Goal: Task Accomplishment & Management: Use online tool/utility

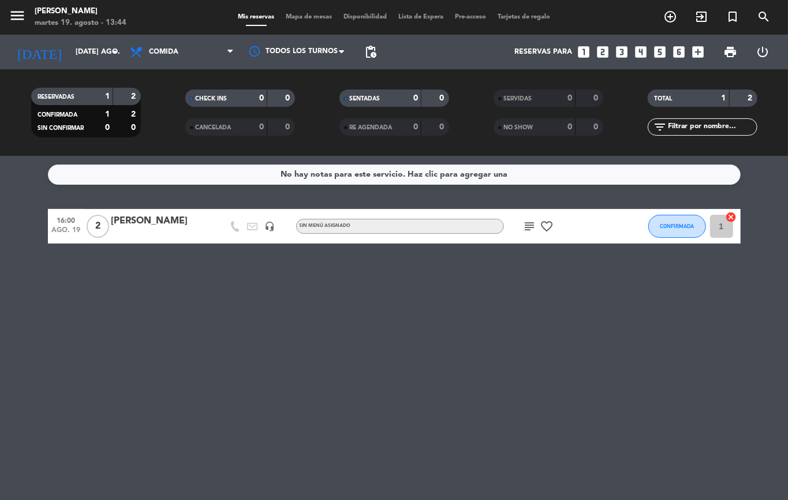
click at [677, 17] on icon "exit_to_app" at bounding box center [671, 17] width 14 height 14
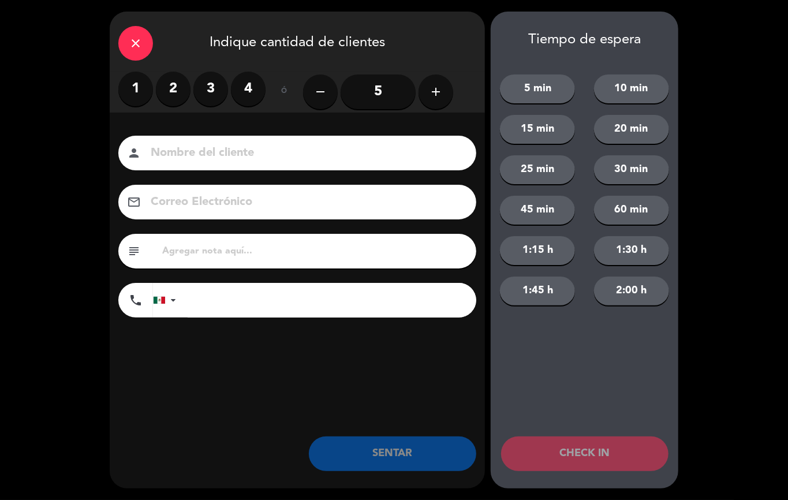
click at [172, 97] on label "2" at bounding box center [173, 89] width 35 height 35
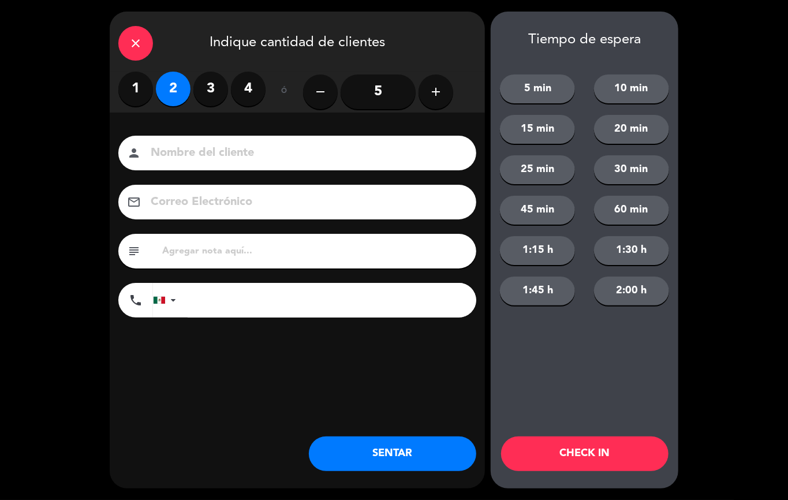
click at [404, 453] on button "SENTAR" at bounding box center [392, 454] width 167 height 35
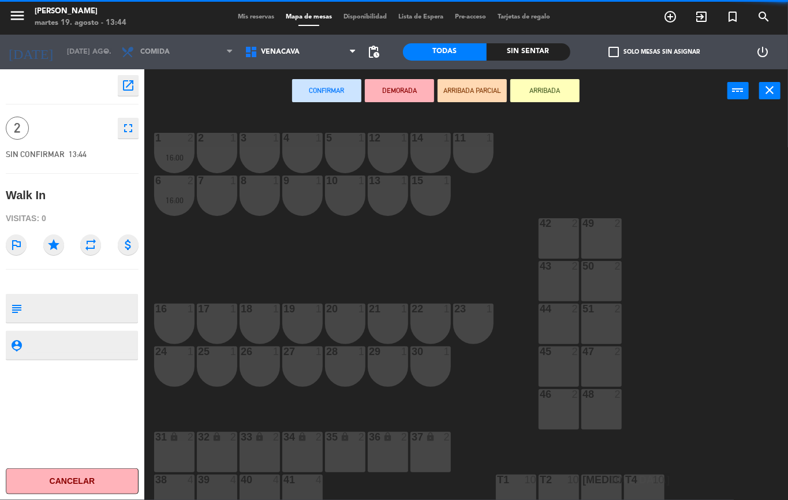
click at [211, 157] on div "2 1" at bounding box center [217, 153] width 40 height 40
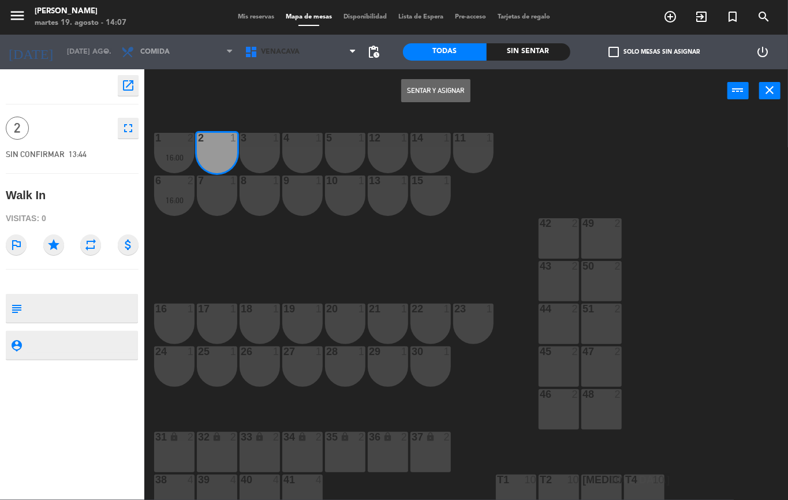
click at [63, 0] on html "close × [PERSON_NAME] × chrome_reader_mode Listado de Reservas account_box Clie…" at bounding box center [394, 250] width 788 height 500
click at [106, 500] on html "close × [PERSON_NAME] × chrome_reader_mode Listado de Reservas account_box Clie…" at bounding box center [394, 250] width 788 height 500
click at [289, 384] on div "1 2 16:00 2 1 3 1 4 1 5 1 12 1 14 1 11 1 6 2 16:00 7 1 8 1 9 1 10 1 13 1 15 1 4…" at bounding box center [470, 307] width 636 height 388
click at [506, 372] on div "1 2 16:00 2 1 3 1 4 1 5 1 12 1 14 1 11 1 6 2 16:00 7 1 8 1 9 1 10 1 13 1 15 1 4…" at bounding box center [470, 307] width 636 height 388
click at [541, 224] on div "42" at bounding box center [540, 223] width 1 height 10
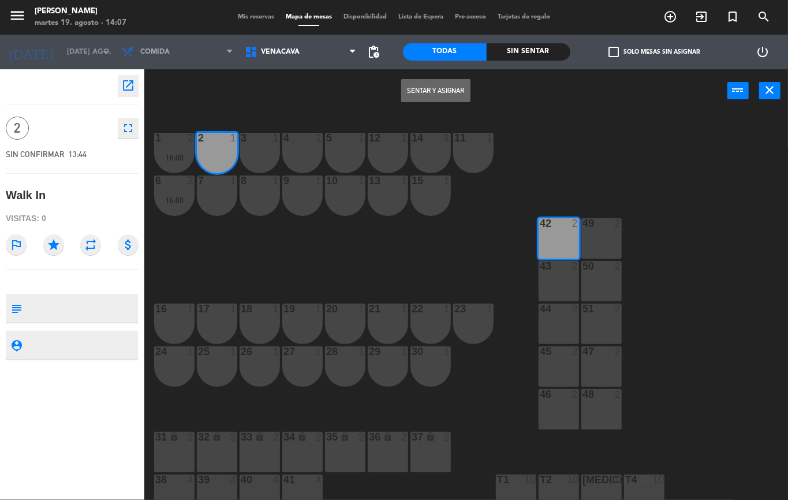
click at [561, 223] on div at bounding box center [558, 223] width 19 height 10
click at [448, 84] on button "Sentar y Asignar" at bounding box center [435, 90] width 69 height 23
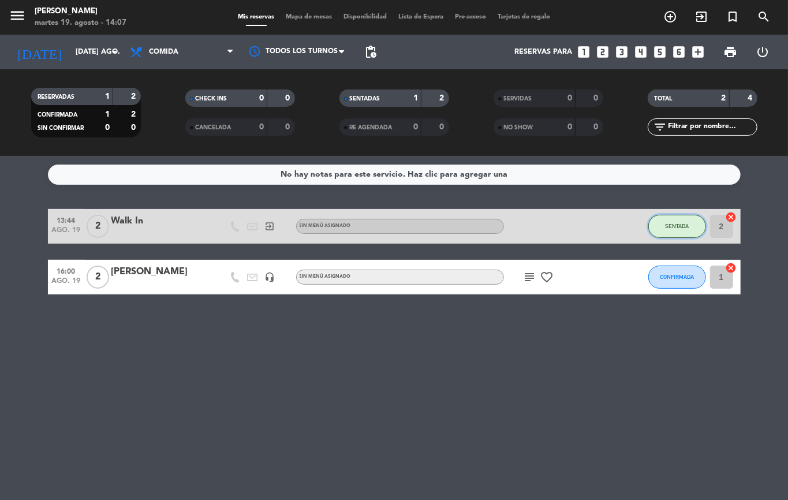
click at [661, 228] on button "SENTADA" at bounding box center [678, 226] width 58 height 23
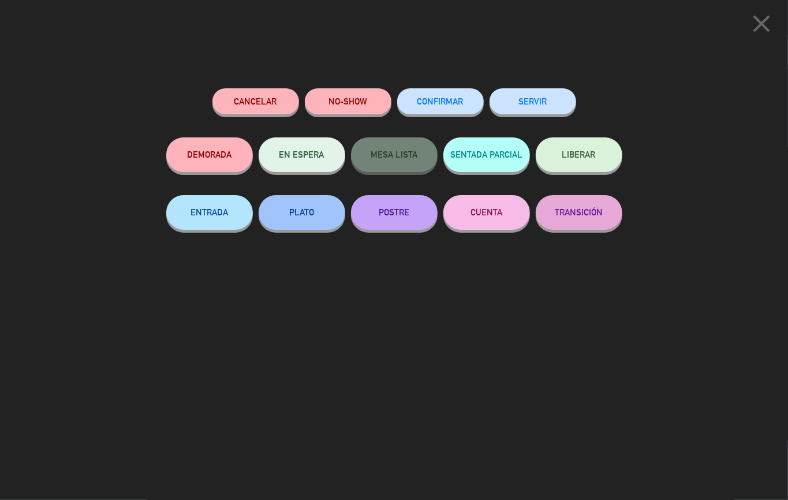
click at [523, 112] on button "SERVIR" at bounding box center [533, 101] width 87 height 26
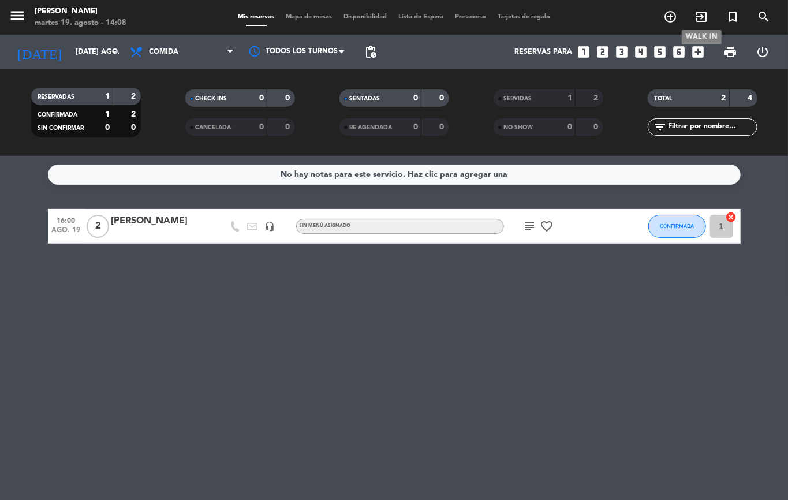
click at [705, 18] on icon "exit_to_app" at bounding box center [702, 17] width 14 height 14
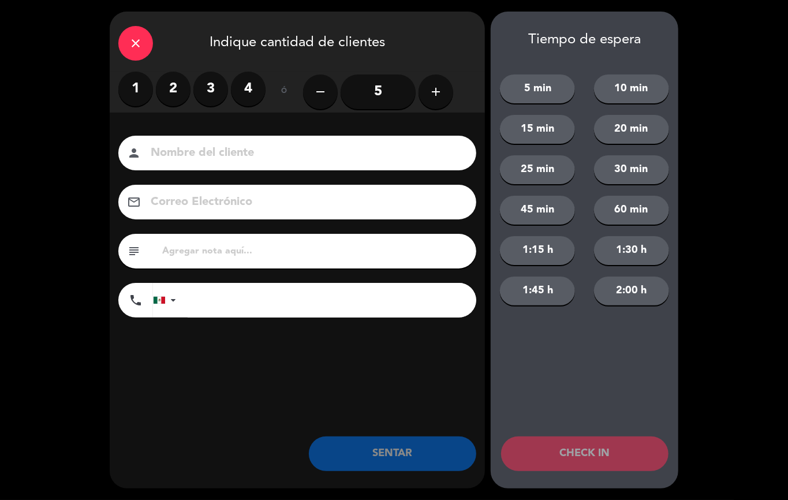
click at [178, 93] on label "2" at bounding box center [173, 89] width 35 height 35
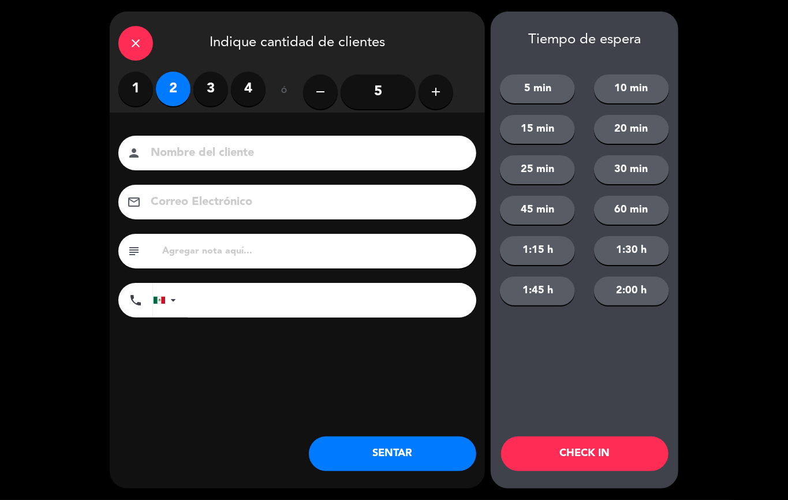
click at [416, 453] on button "SENTAR" at bounding box center [392, 454] width 167 height 35
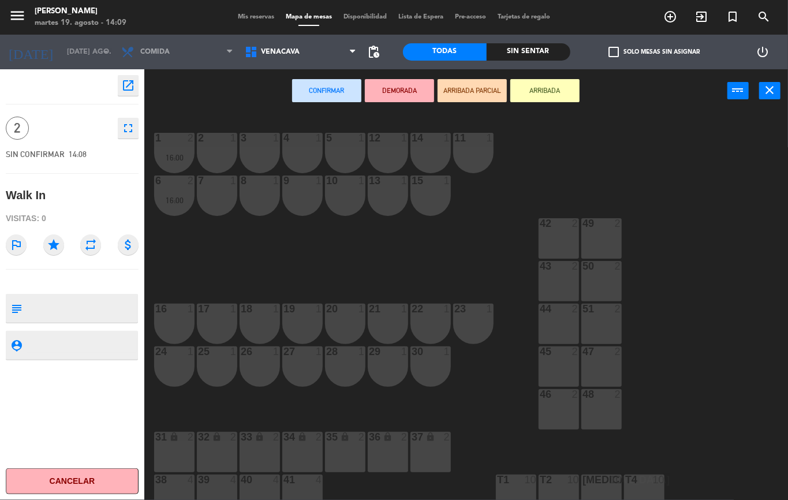
click at [230, 142] on div "1" at bounding box center [233, 138] width 7 height 10
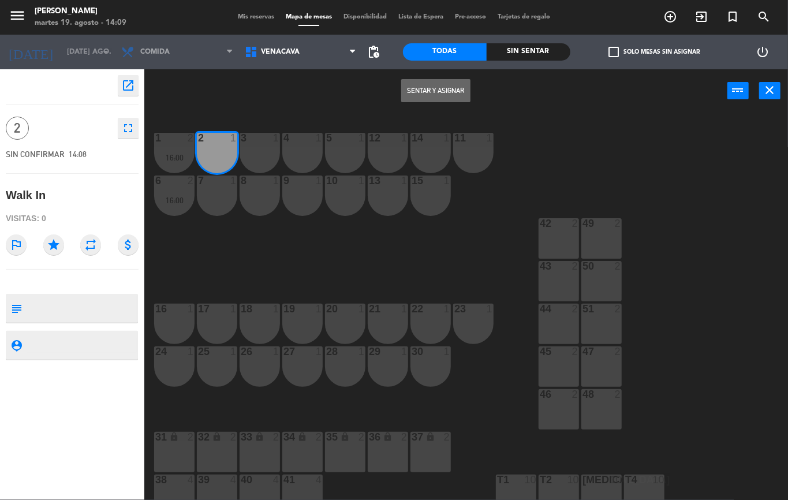
click at [457, 91] on button "Sentar y Asignar" at bounding box center [435, 90] width 69 height 23
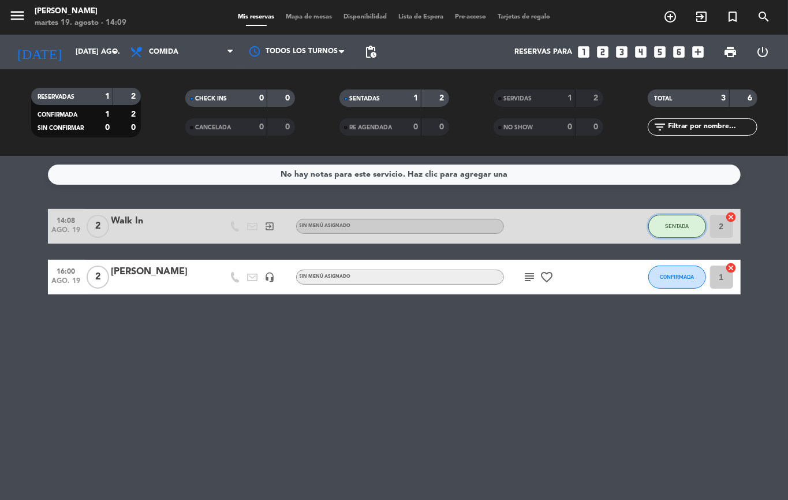
click at [659, 220] on button "SENTADA" at bounding box center [678, 226] width 58 height 23
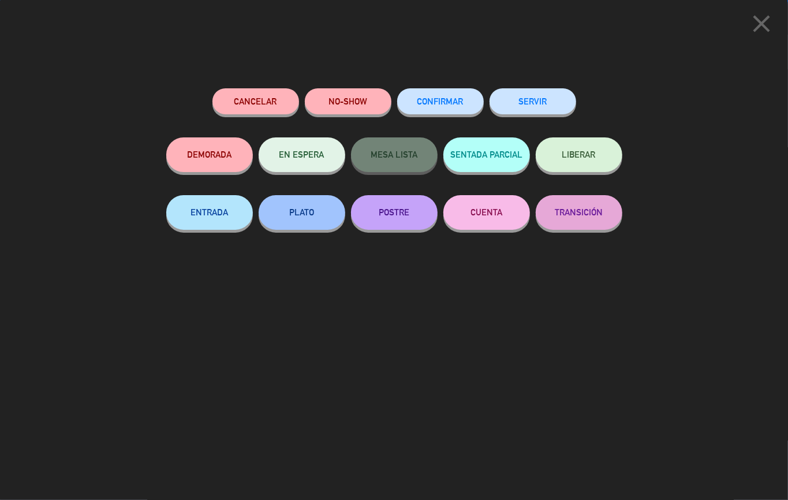
click at [520, 106] on button "SERVIR" at bounding box center [533, 101] width 87 height 26
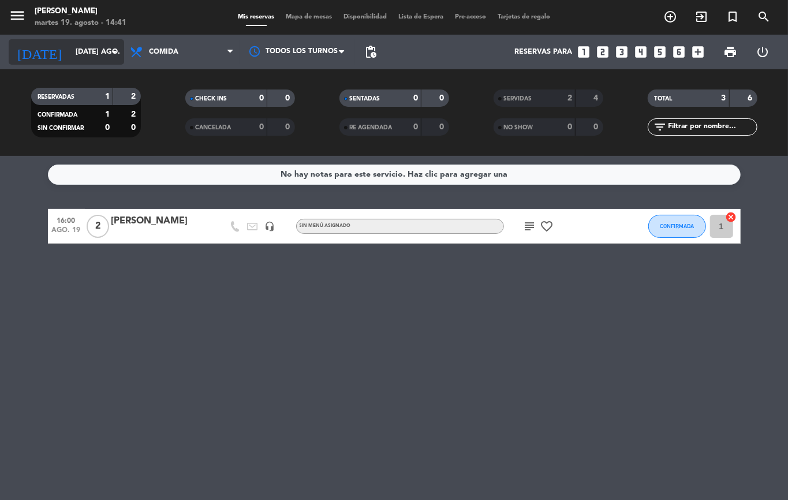
click at [70, 54] on input "[DATE] ago." at bounding box center [119, 52] width 98 height 20
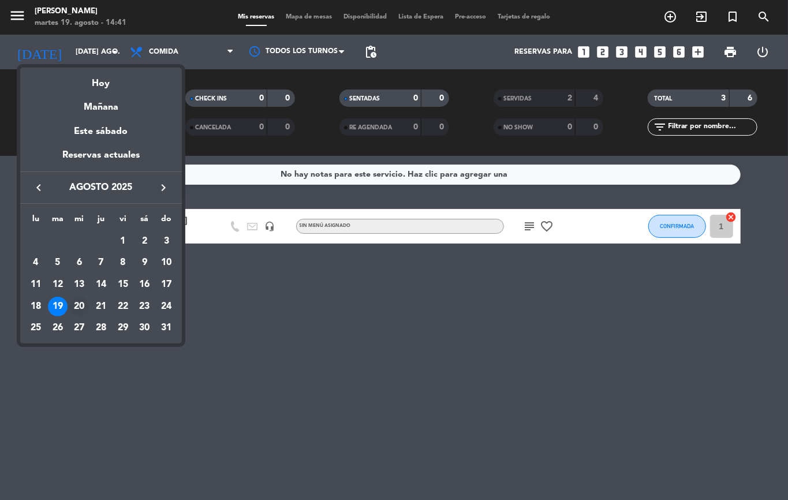
click at [74, 310] on div "20" at bounding box center [79, 307] width 20 height 20
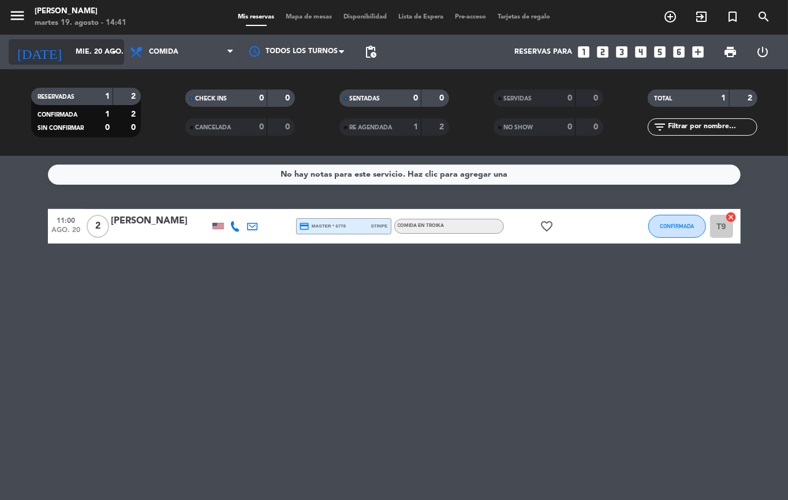
click at [117, 51] on icon "arrow_drop_down" at bounding box center [114, 52] width 14 height 14
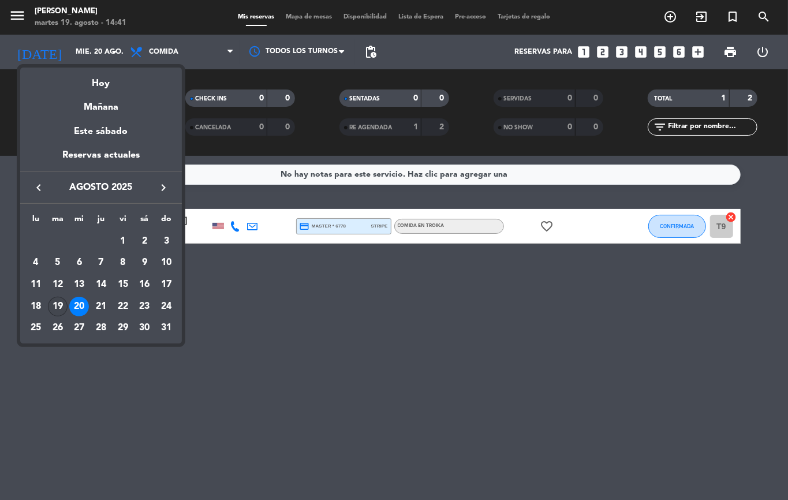
click at [61, 310] on div "19" at bounding box center [58, 307] width 20 height 20
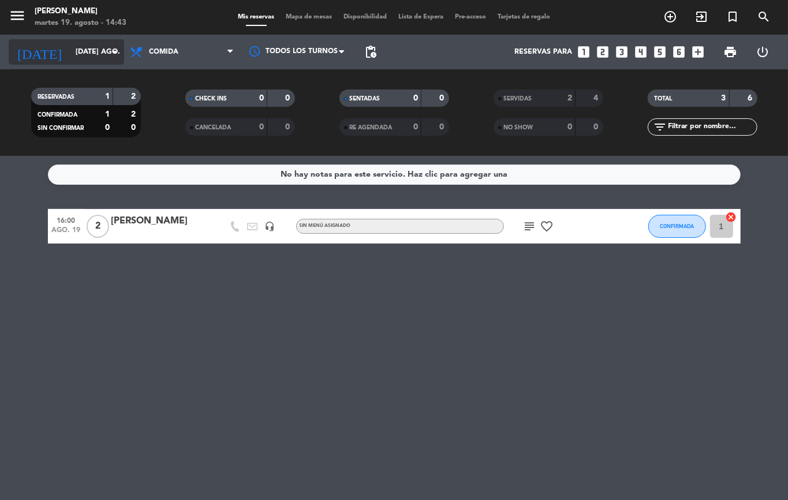
click at [88, 61] on input "[DATE] ago." at bounding box center [119, 52] width 98 height 20
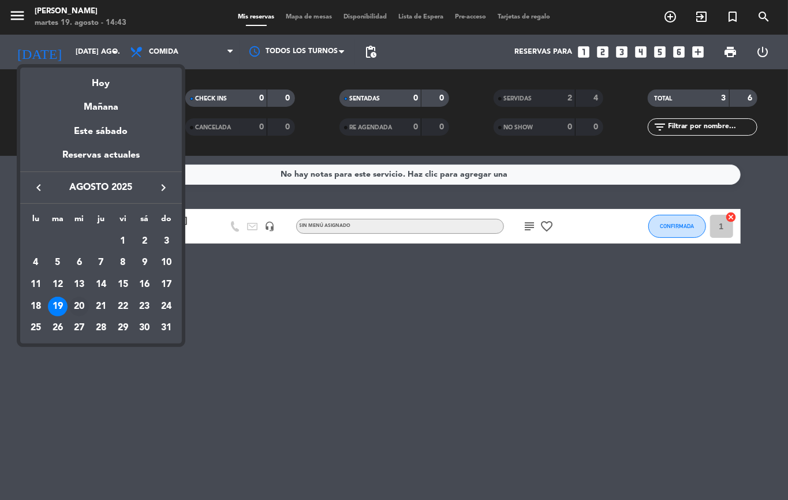
click at [72, 304] on div "20" at bounding box center [79, 307] width 20 height 20
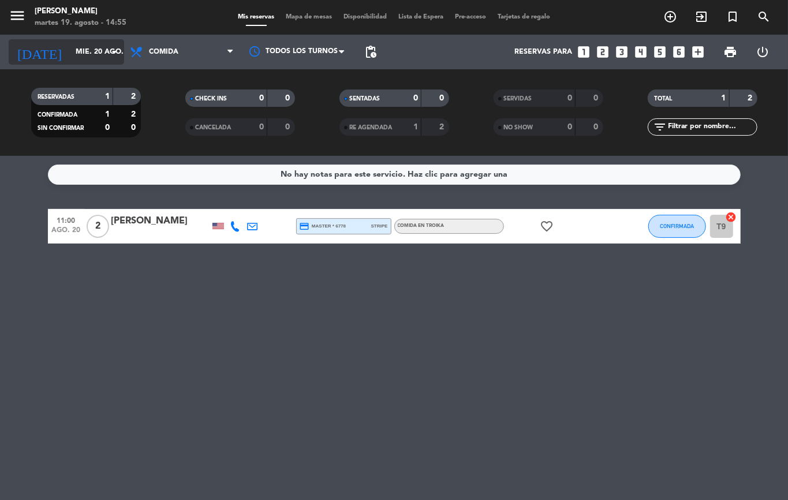
click at [76, 54] on input "mié. 20 ago." at bounding box center [119, 52] width 98 height 20
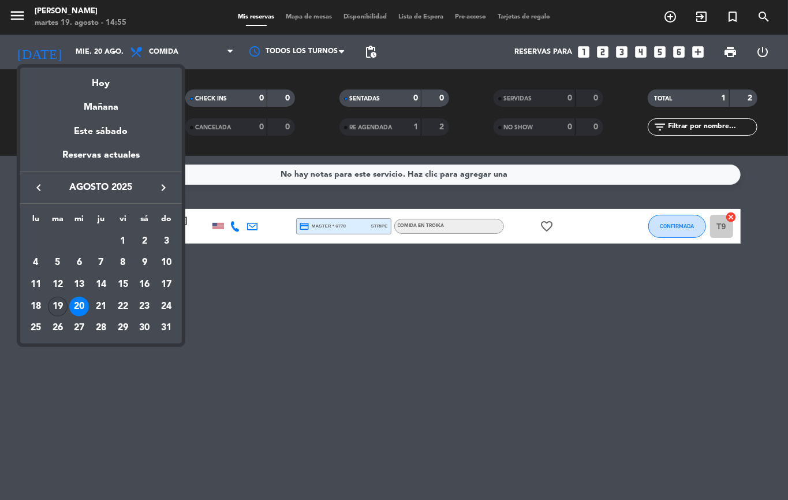
click at [57, 308] on div "19" at bounding box center [58, 307] width 20 height 20
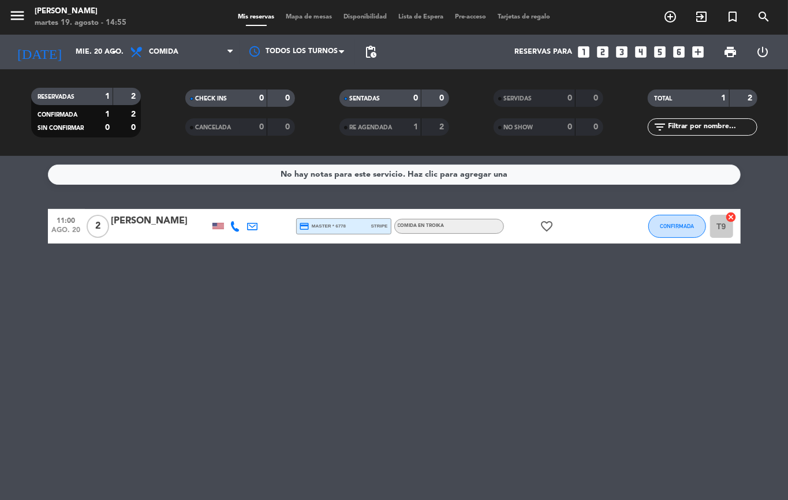
type input "[DATE] ago."
click at [703, 20] on icon "exit_to_app" at bounding box center [702, 17] width 14 height 14
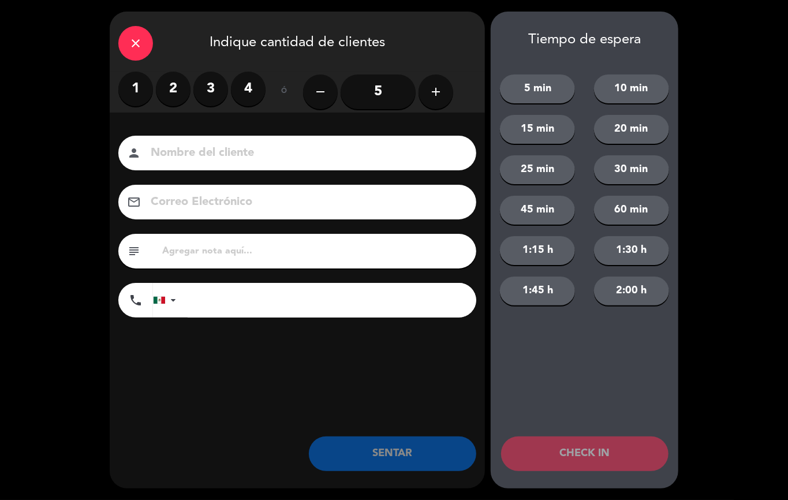
click at [239, 96] on label "4" at bounding box center [248, 89] width 35 height 35
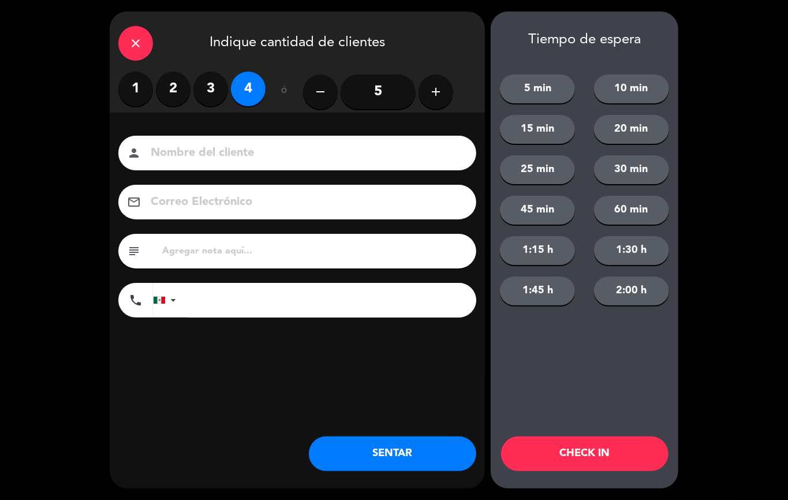
click at [432, 463] on button "SENTAR" at bounding box center [392, 454] width 167 height 35
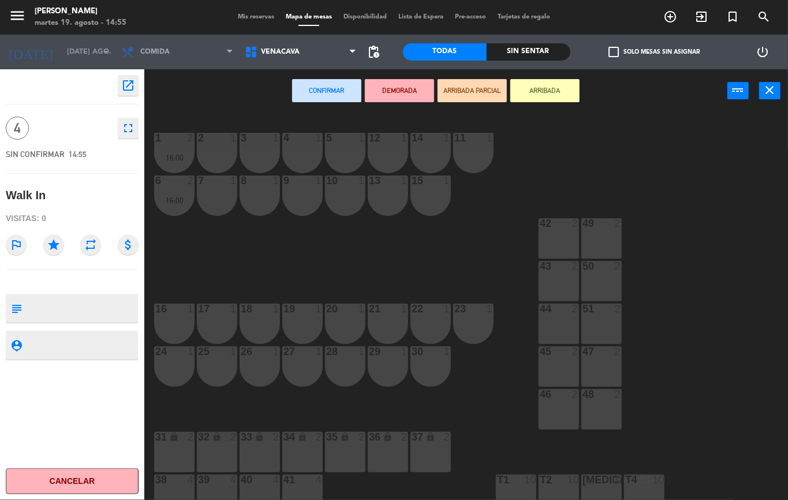
click at [215, 157] on div "2 1" at bounding box center [217, 153] width 40 height 40
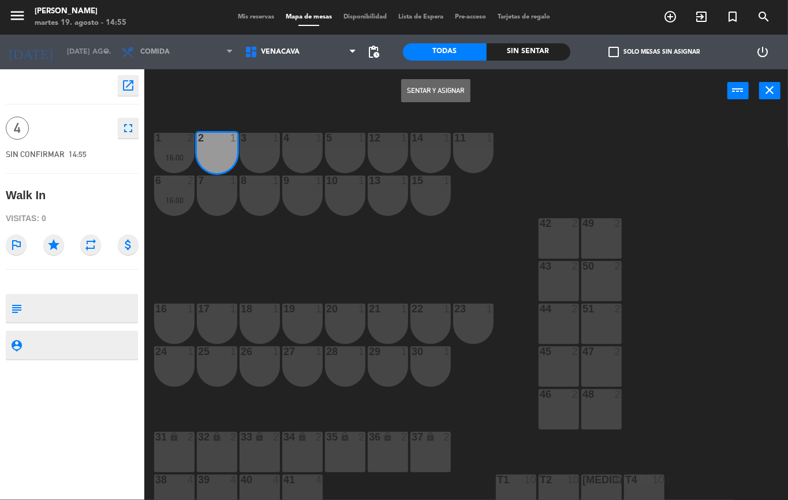
click at [441, 91] on button "Sentar y Asignar" at bounding box center [435, 90] width 69 height 23
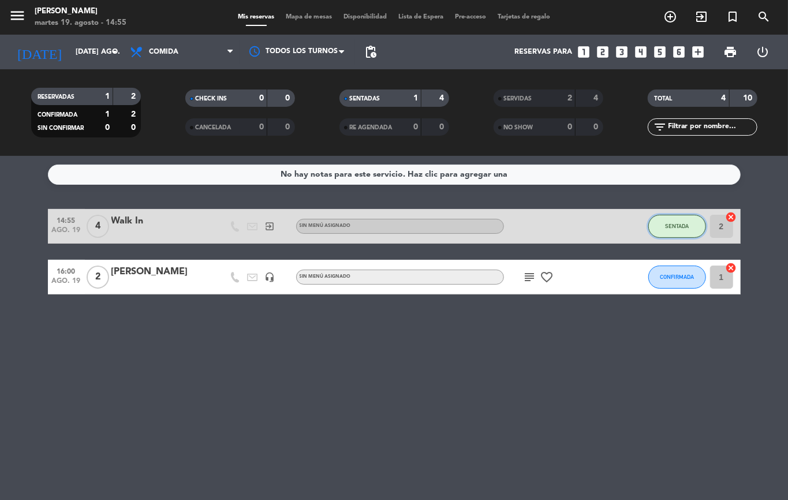
click at [669, 230] on button "SENTADA" at bounding box center [678, 226] width 58 height 23
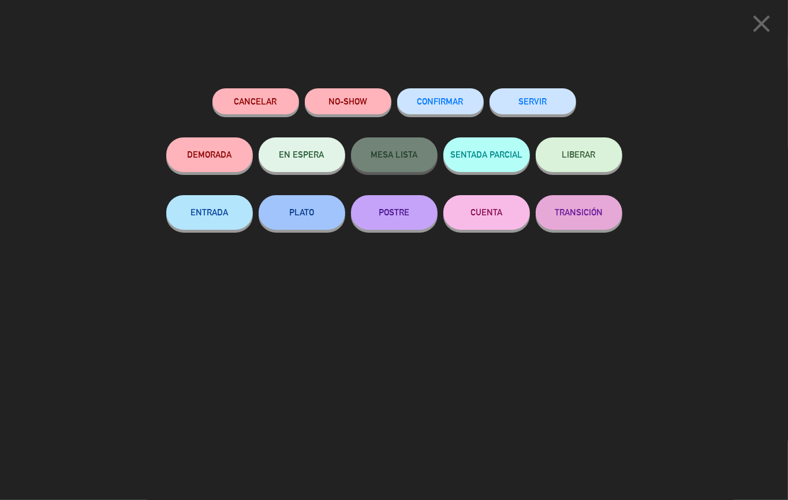
click at [528, 109] on button "SERVIR" at bounding box center [533, 101] width 87 height 26
